Goal: Navigation & Orientation: Find specific page/section

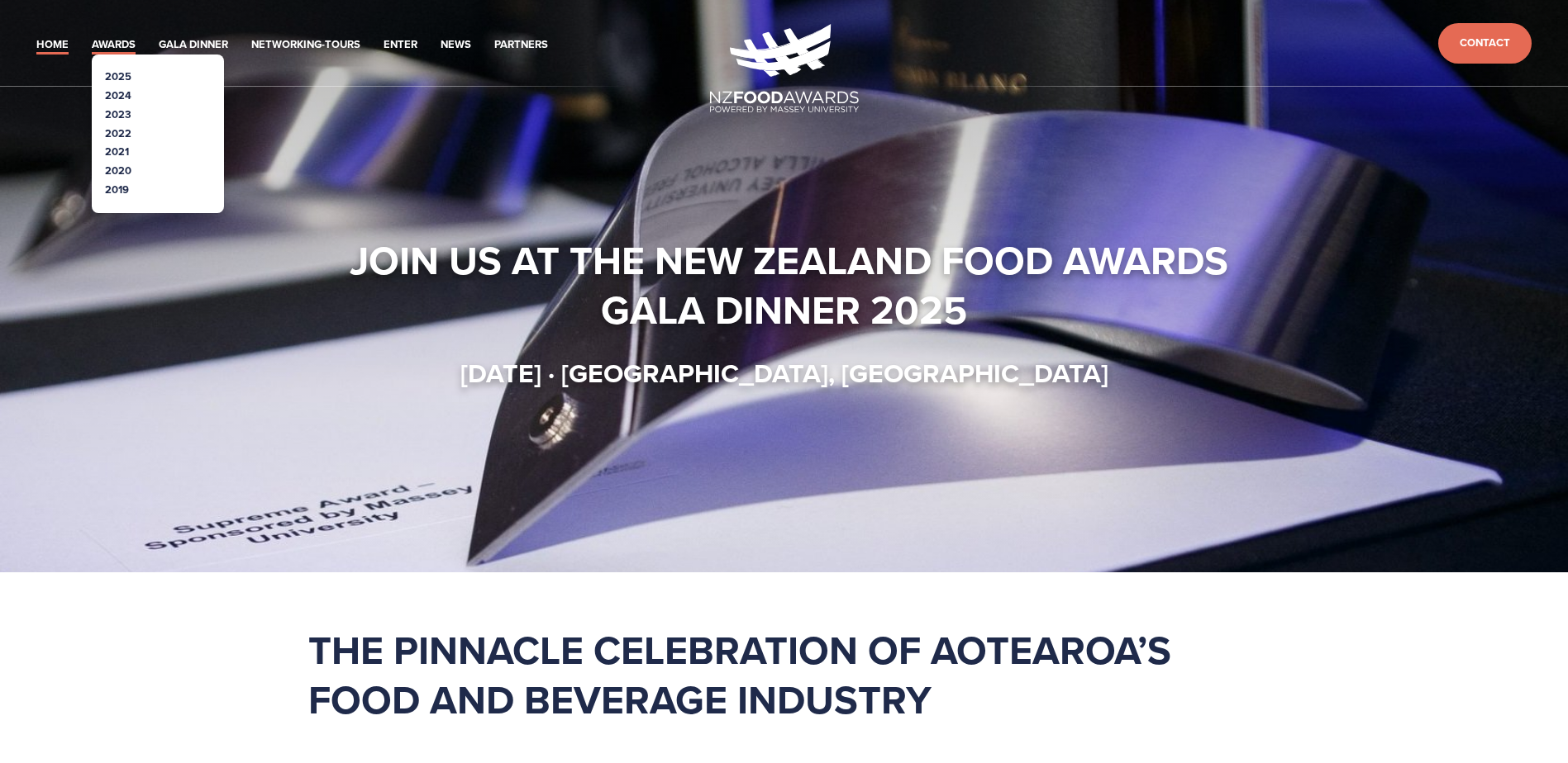
click at [92, 36] on link "Awards" at bounding box center [113, 45] width 44 height 19
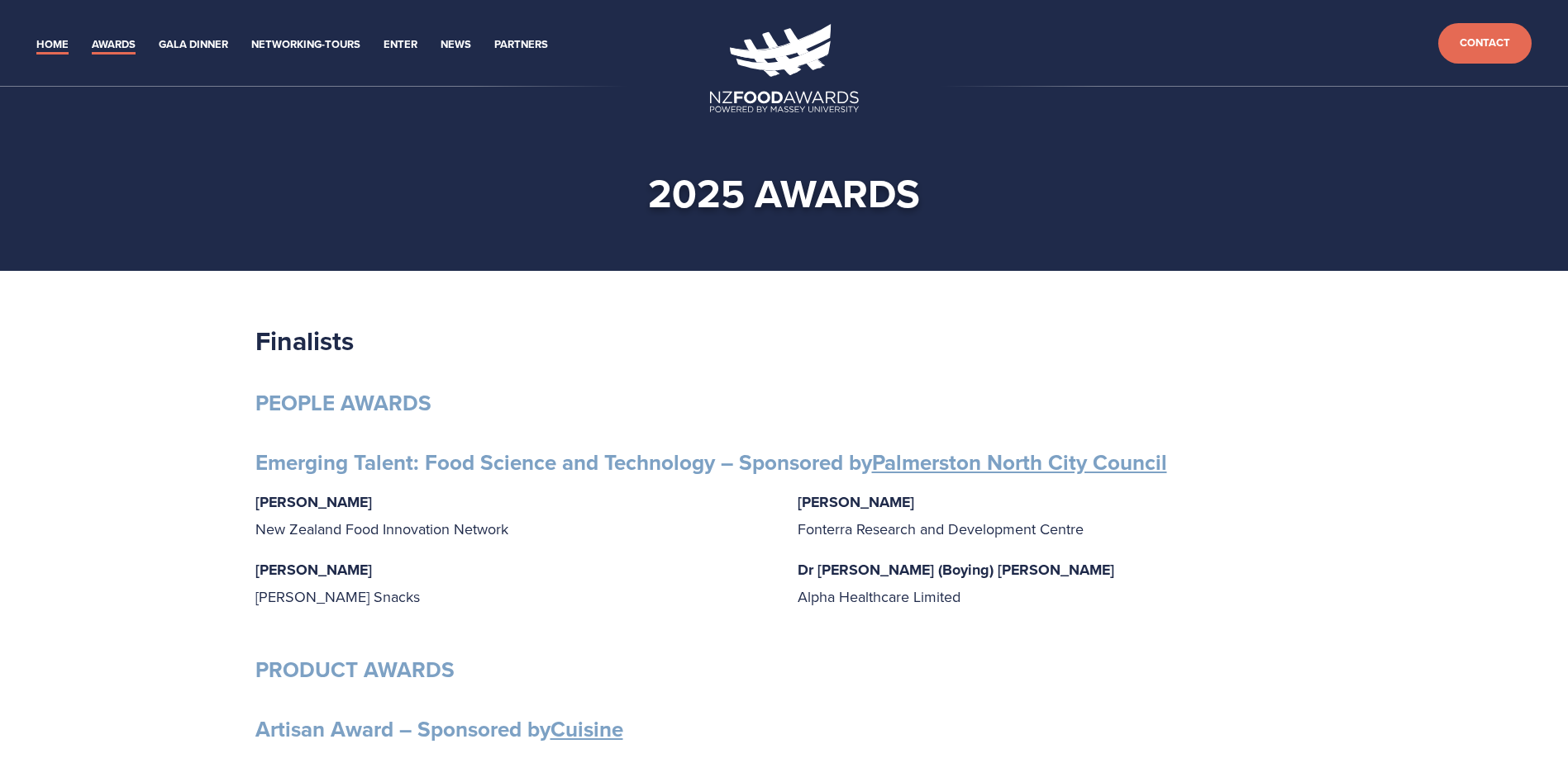
click at [40, 36] on link "Home" at bounding box center [52, 45] width 32 height 19
click at [252, 36] on link "Networking-Tours" at bounding box center [306, 45] width 109 height 19
